Goal: Information Seeking & Learning: Learn about a topic

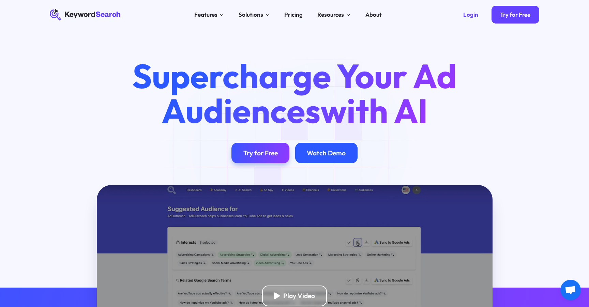
click at [327, 146] on div "Watch Demo" at bounding box center [326, 153] width 62 height 20
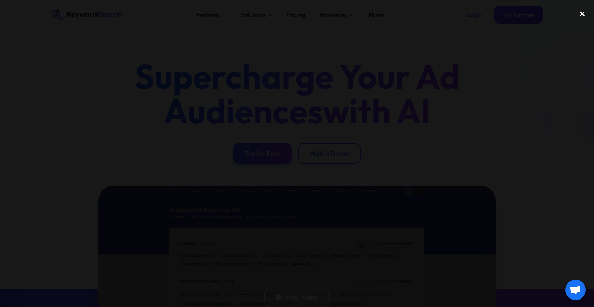
click at [581, 13] on div "close lightbox" at bounding box center [582, 13] width 23 height 15
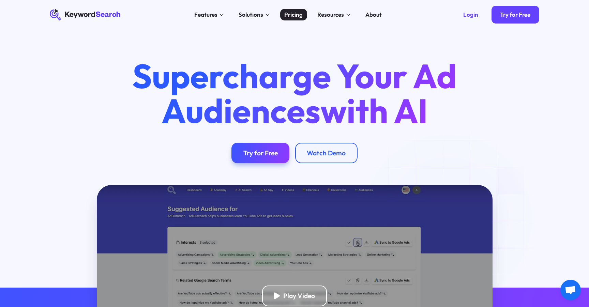
click at [299, 15] on div "Pricing" at bounding box center [293, 14] width 18 height 9
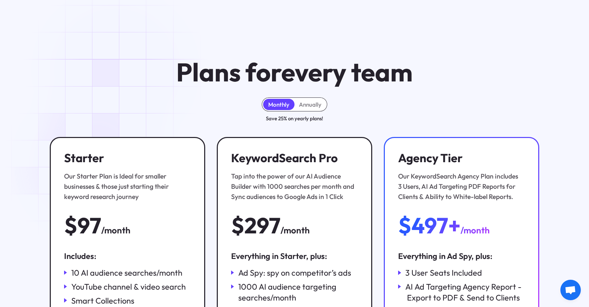
scroll to position [114, 0]
